Goal: Task Accomplishment & Management: Use online tool/utility

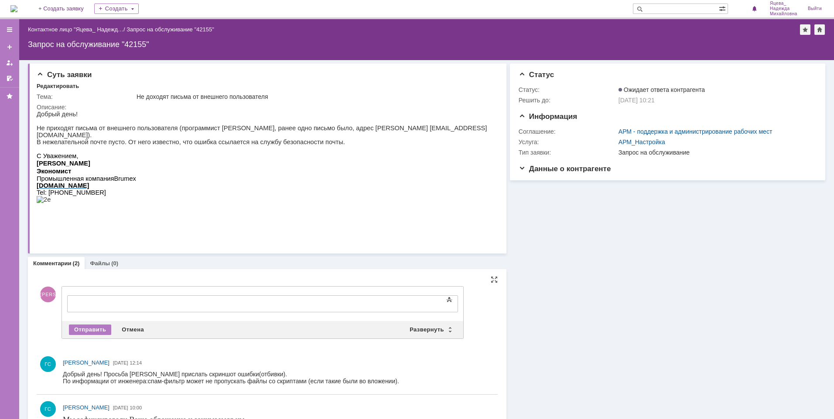
click at [101, 298] on body at bounding box center [138, 303] width 131 height 15
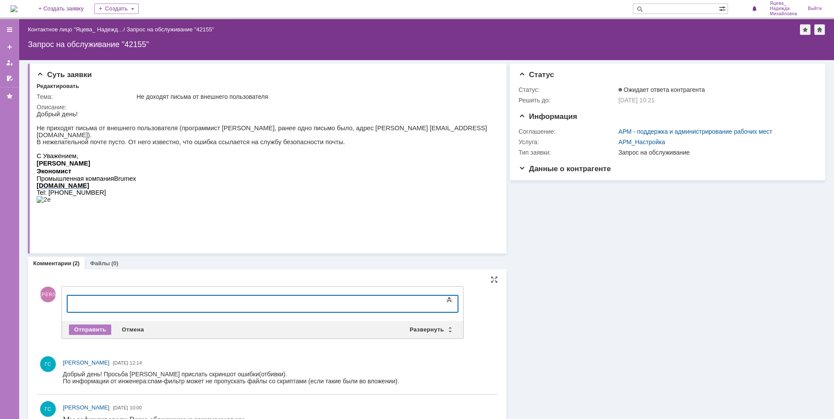
drag, startPoint x: 102, startPoint y: 298, endPoint x: 95, endPoint y: 303, distance: 8.5
click at [95, 303] on div at bounding box center [138, 303] width 124 height 7
click at [99, 264] on link "Файлы" at bounding box center [100, 263] width 20 height 7
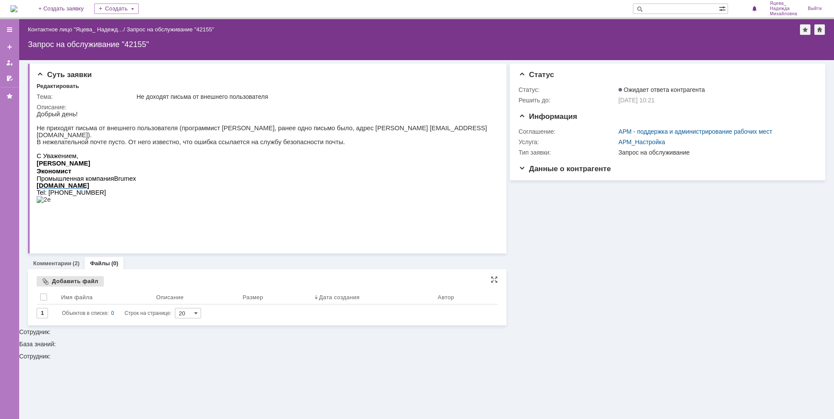
click at [72, 280] on div "Добавить файл" at bounding box center [70, 281] width 67 height 10
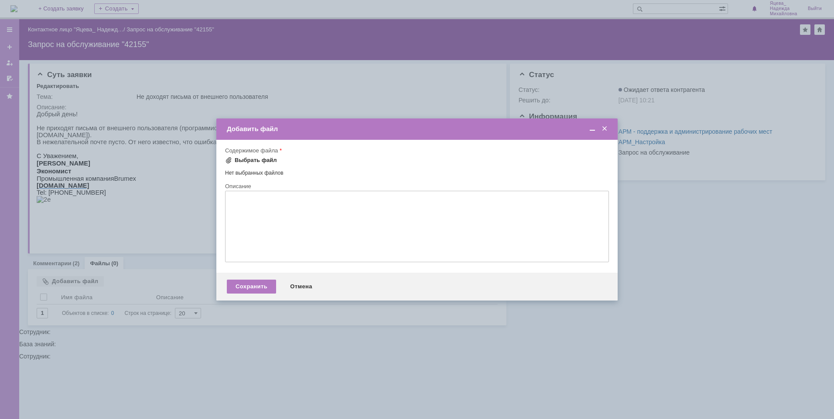
click at [251, 162] on div "Выбрать файл" at bounding box center [256, 160] width 42 height 7
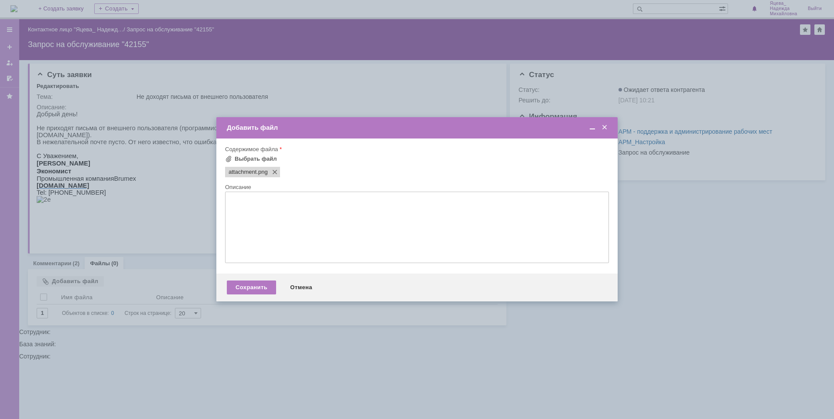
click at [327, 203] on textarea at bounding box center [417, 228] width 384 height 72
type textarea "C"
type textarea "Скрин ошибки"
click at [255, 288] on div "Сохранить" at bounding box center [251, 288] width 49 height 14
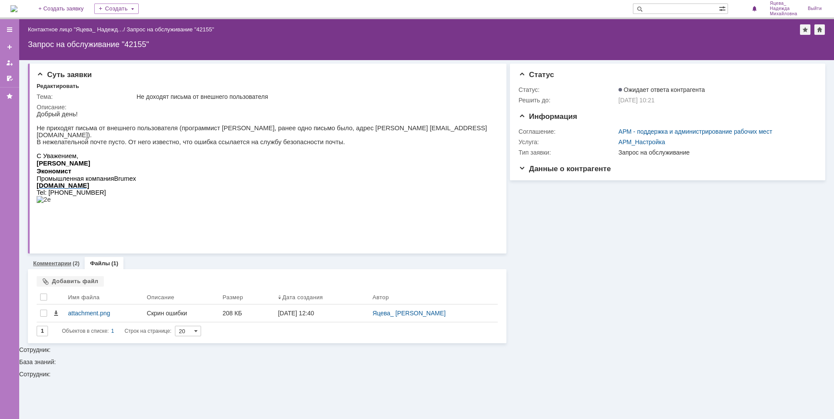
click at [67, 265] on link "Комментарии" at bounding box center [52, 263] width 38 height 7
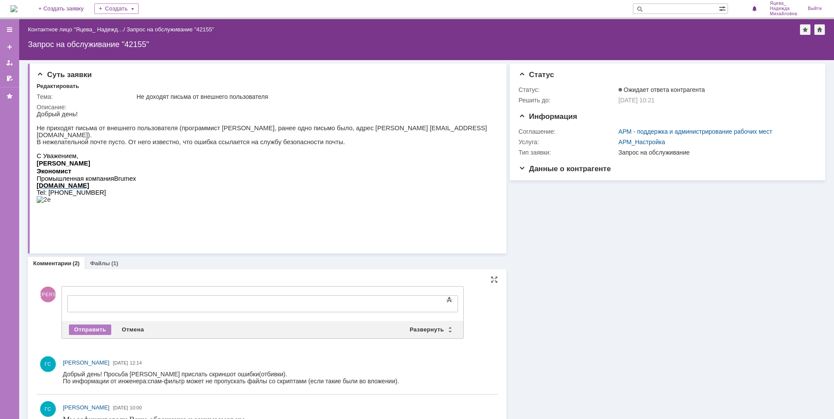
click at [248, 380] on span "спам-фильтр может не пропускать файлы со скриптами (если такие были во вложении…" at bounding box center [273, 381] width 251 height 7
click at [154, 308] on body at bounding box center [138, 303] width 131 height 15
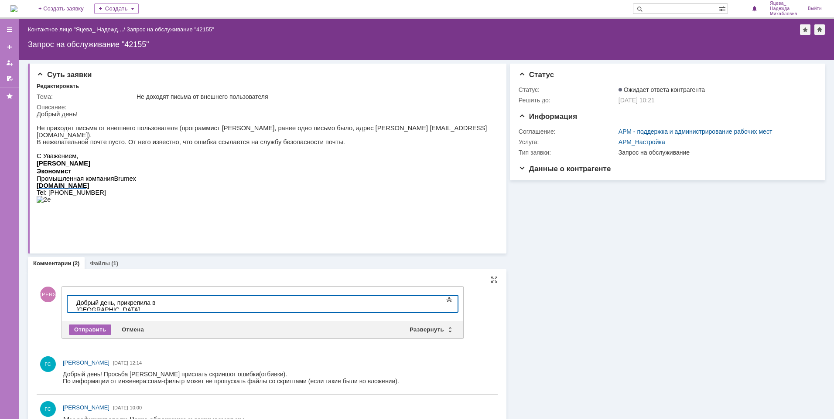
click at [100, 328] on div "Отправить" at bounding box center [90, 330] width 42 height 10
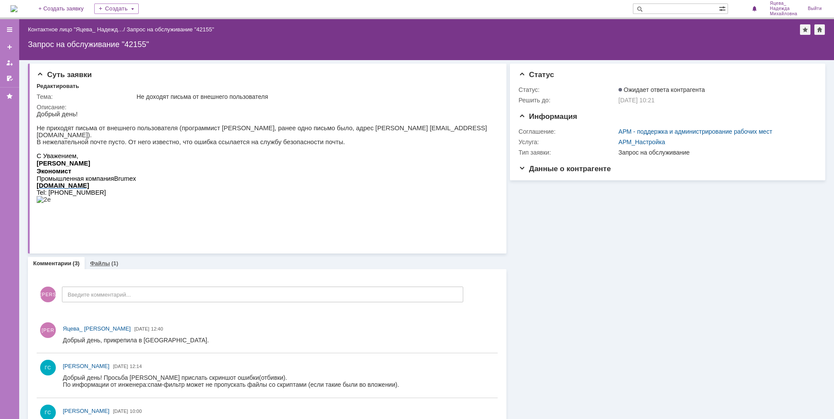
click at [111, 265] on div "(1)" at bounding box center [114, 263] width 7 height 7
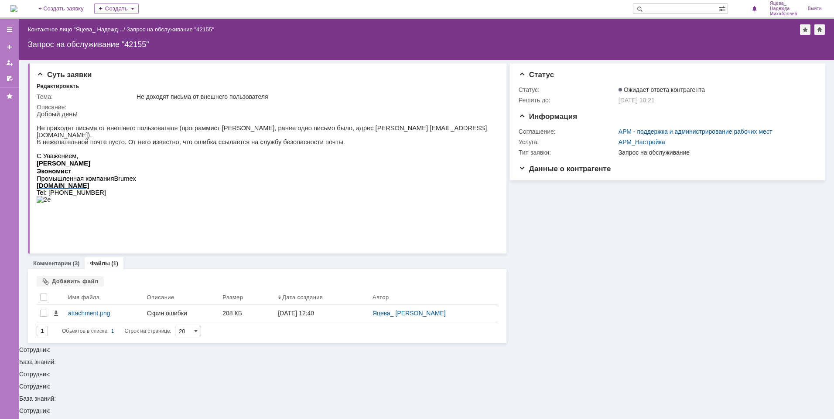
click at [73, 263] on div "(3)" at bounding box center [76, 263] width 7 height 7
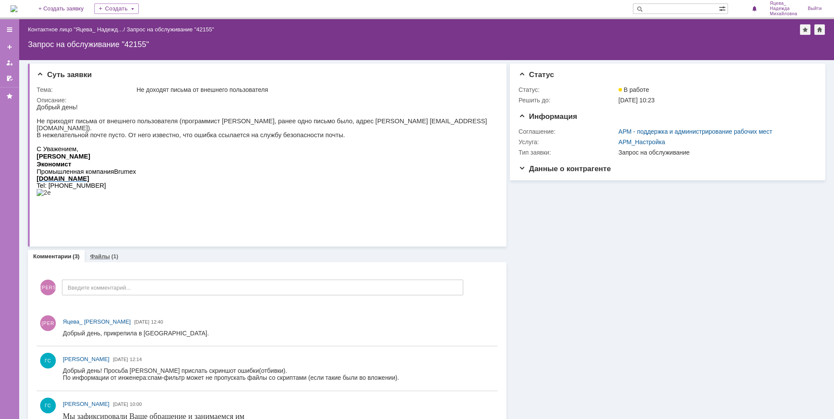
click at [114, 259] on div "(1)" at bounding box center [114, 256] width 7 height 7
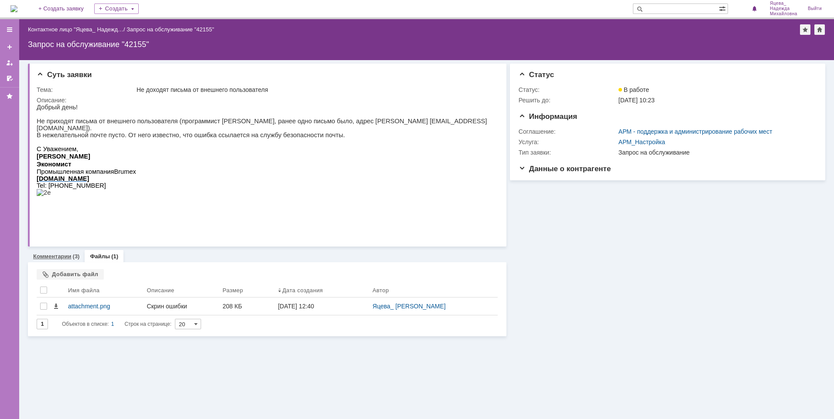
click at [74, 258] on div "(3)" at bounding box center [76, 256] width 7 height 7
